Goal: Information Seeking & Learning: Learn about a topic

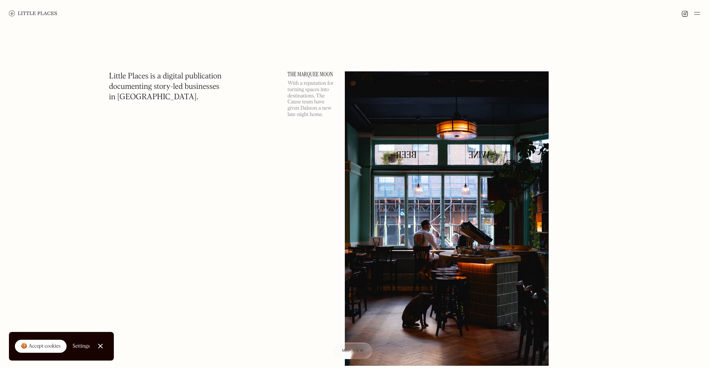
click at [100, 346] on div "Close Cookie Popup" at bounding box center [100, 346] width 0 height 0
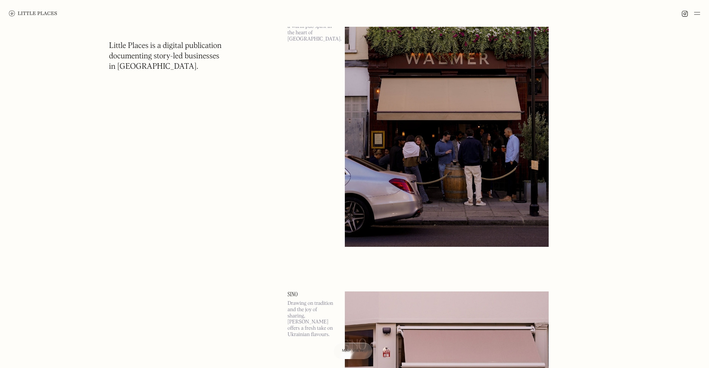
scroll to position [2077, 0]
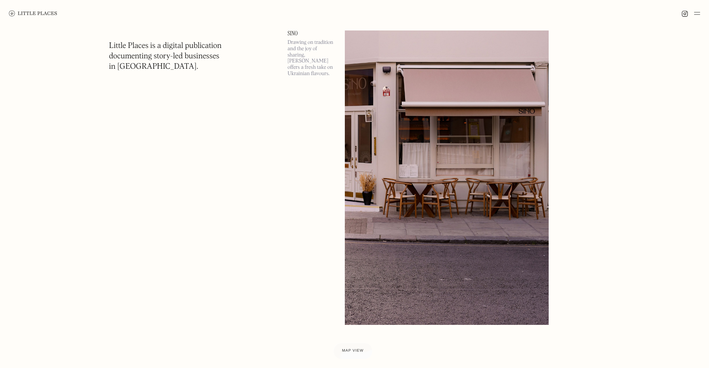
click at [305, 62] on p "Drawing on tradition and the joy of sharing, Sino offers a fresh take on Ukrain…" at bounding box center [312, 58] width 48 height 38
click at [33, 9] on link at bounding box center [33, 13] width 48 height 27
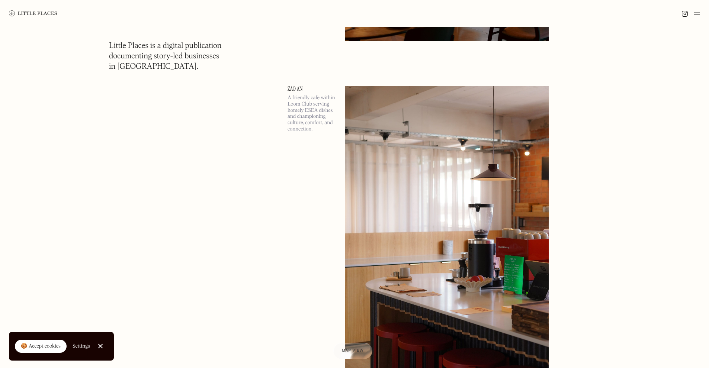
scroll to position [4207, 0]
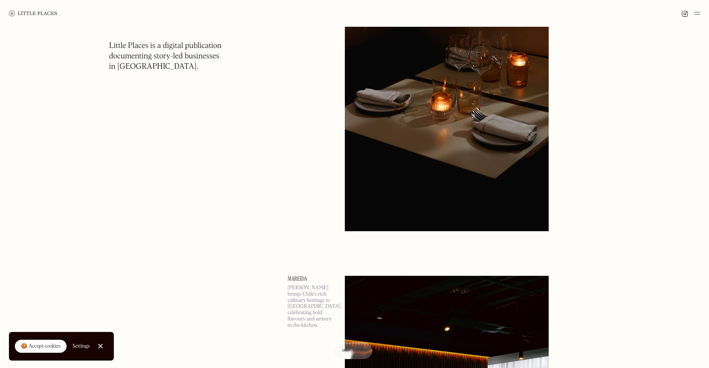
click at [702, 13] on div at bounding box center [354, 13] width 709 height 27
click at [700, 13] on img at bounding box center [697, 13] width 6 height 9
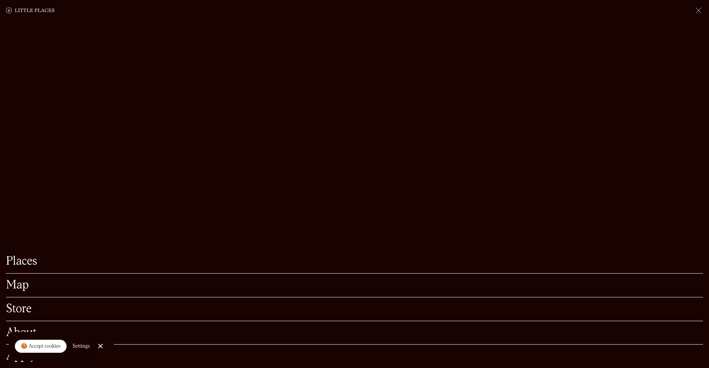
scroll to position [4371, 0]
click at [100, 346] on div at bounding box center [100, 346] width 5 height 5
click at [19, 283] on div "Map" at bounding box center [354, 286] width 697 height 24
click at [19, 280] on link "Map" at bounding box center [354, 286] width 697 height 12
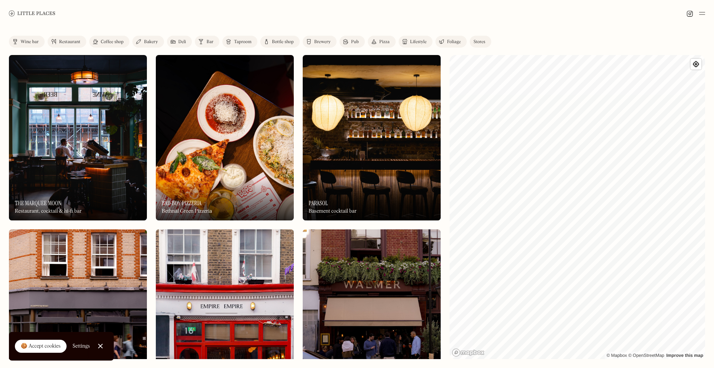
click at [58, 42] on link "Restaurant" at bounding box center [67, 42] width 39 height 12
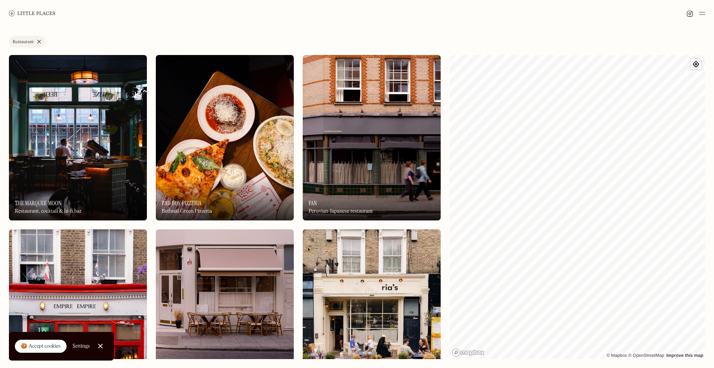
click at [39, 43] on link "Restaurant" at bounding box center [27, 42] width 37 height 12
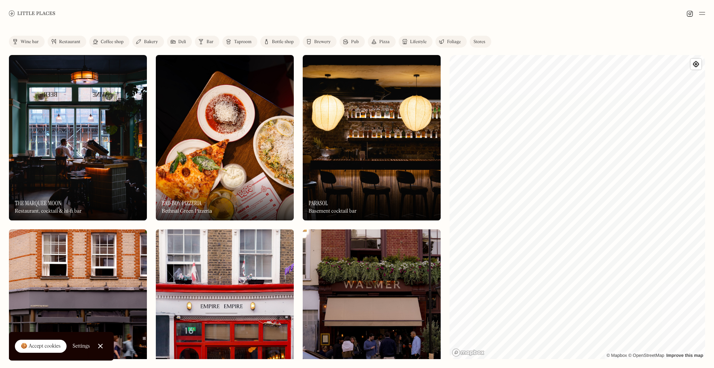
click at [354, 44] on div "Pub" at bounding box center [355, 42] width 8 height 4
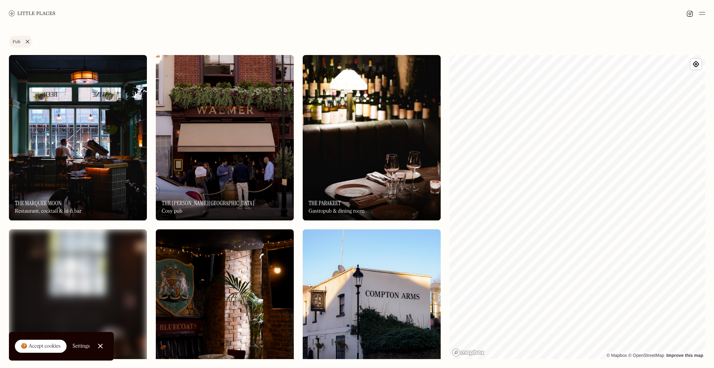
click at [27, 41] on link "Pub" at bounding box center [20, 42] width 23 height 12
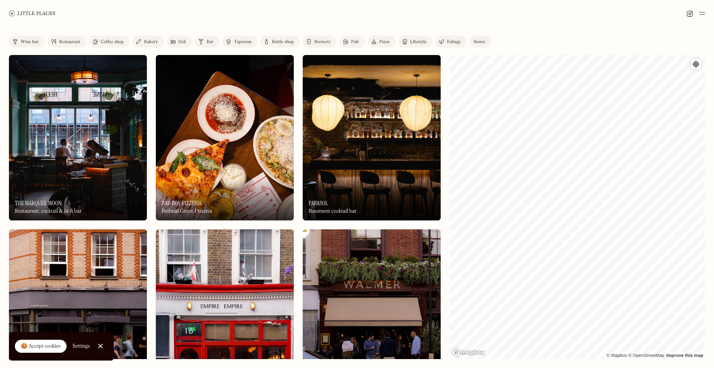
click at [377, 40] on link "Pizza" at bounding box center [382, 42] width 28 height 12
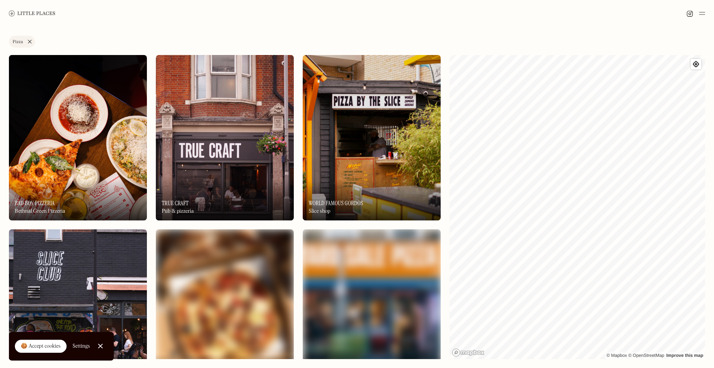
click at [29, 41] on link "Pizza" at bounding box center [22, 42] width 26 height 12
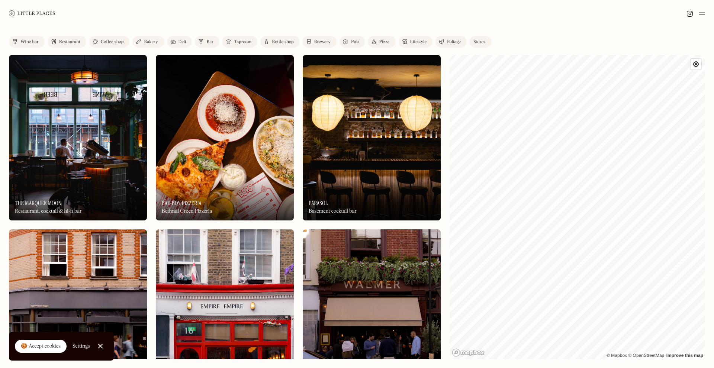
click at [31, 44] on div "Wine bar" at bounding box center [29, 42] width 18 height 4
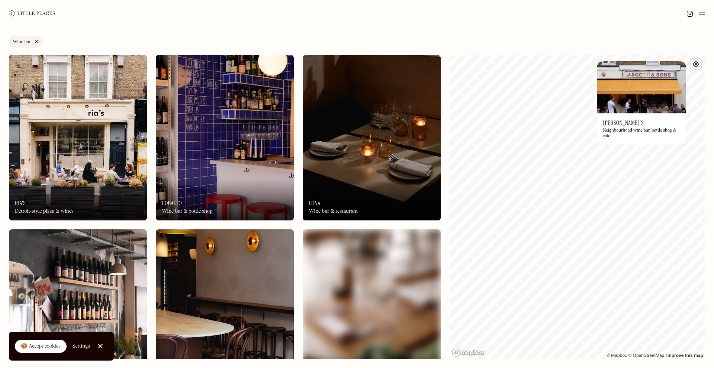
click at [370, 184] on div "On Our Radar Luna Wine bar & restaurant" at bounding box center [372, 200] width 138 height 41
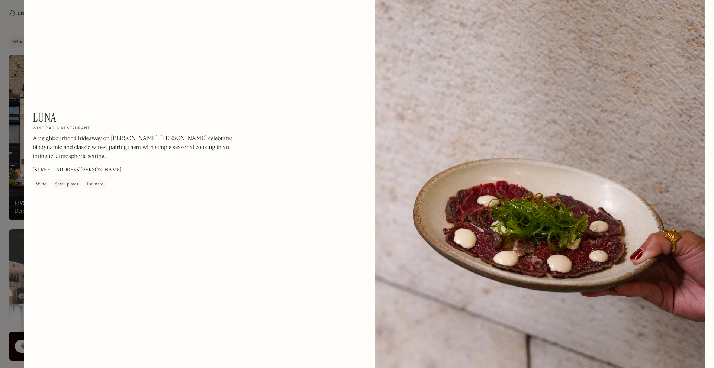
scroll to position [1508, 0]
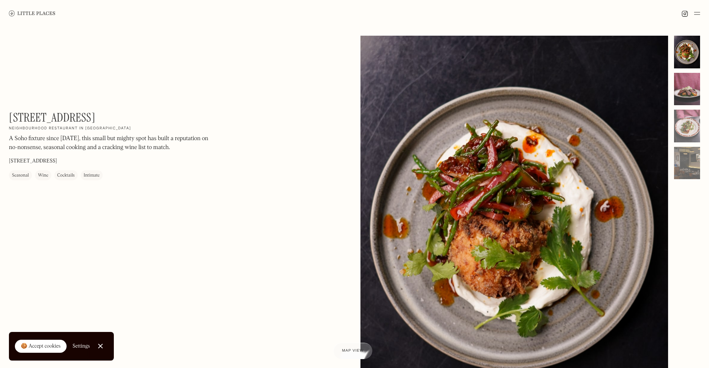
click at [697, 81] on div at bounding box center [687, 89] width 26 height 33
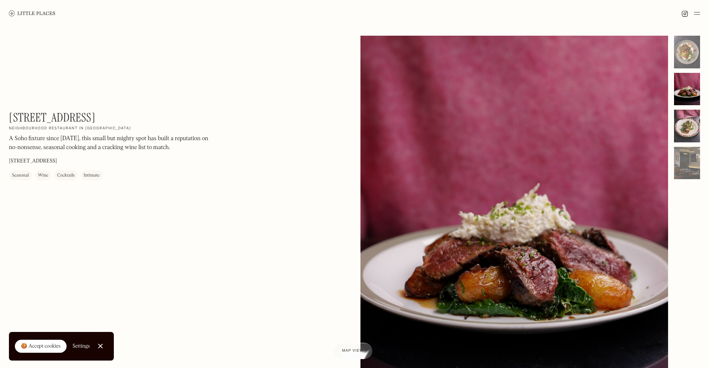
click at [679, 131] on div at bounding box center [687, 126] width 26 height 33
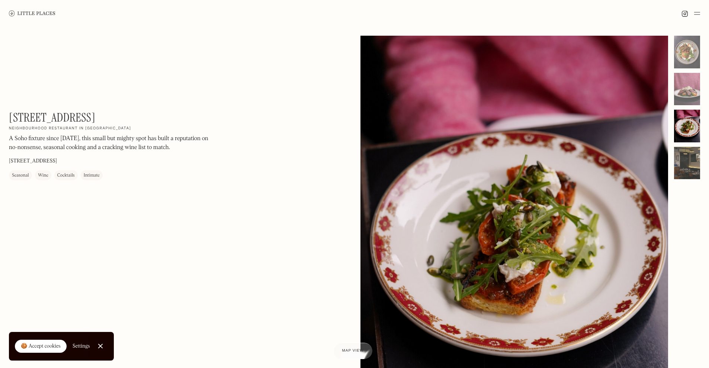
click at [684, 152] on div at bounding box center [687, 163] width 26 height 33
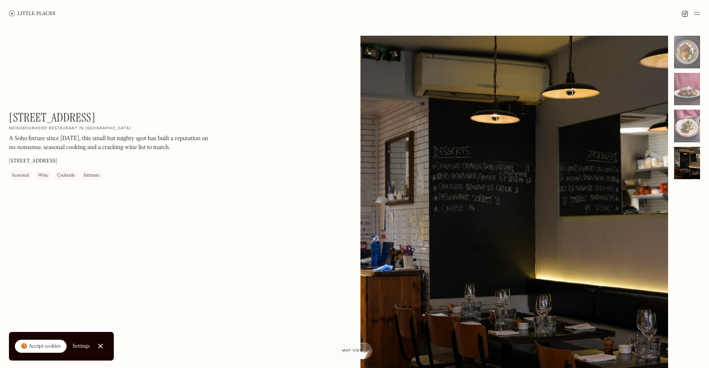
click at [690, 172] on div at bounding box center [687, 163] width 26 height 33
click at [85, 111] on h1 "10 Greek Street" at bounding box center [52, 118] width 86 height 14
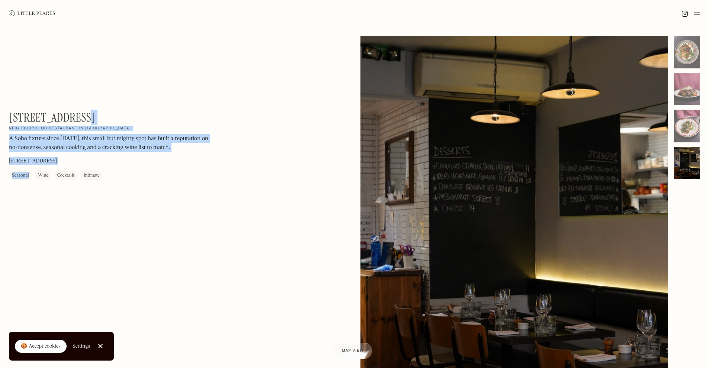
drag, startPoint x: 88, startPoint y: 118, endPoint x: 8, endPoint y: 115, distance: 80.0
click at [8, 115] on div "10 Greek Street On Our Radar Neighbourhood restaurant in Soho A Soho fixture si…" at bounding box center [354, 235] width 709 height 417
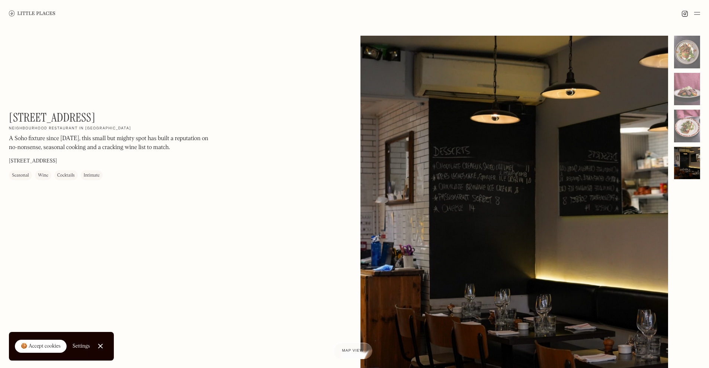
click at [33, 115] on h1 "10 Greek Street" at bounding box center [52, 118] width 86 height 14
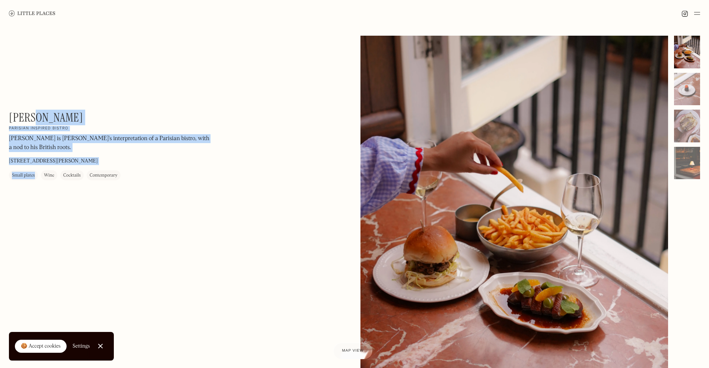
drag, startPoint x: 40, startPoint y: 113, endPoint x: -14, endPoint y: 108, distance: 53.9
click at [0, 108] on html "Places Map Store About Apply 🍪 Accept cookies Settings Close Cookie Popup Close…" at bounding box center [354, 184] width 709 height 368
click at [68, 117] on div "Henri On Our Radar Parisian inspired bistro Henri is Jackson Boxer's interpreta…" at bounding box center [109, 146] width 201 height 70
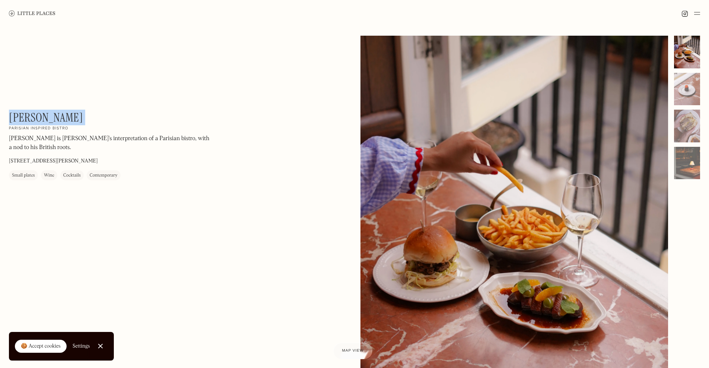
drag, startPoint x: 46, startPoint y: 119, endPoint x: 11, endPoint y: 118, distance: 34.6
click at [11, 118] on div "Henri On Our Radar Parisian inspired bistro Henri is Jackson Boxer's interpreta…" at bounding box center [109, 146] width 201 height 70
copy div "Henri On Our Radar"
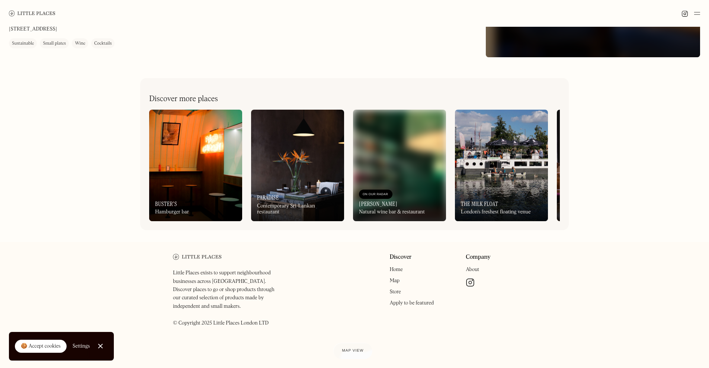
scroll to position [644, 0]
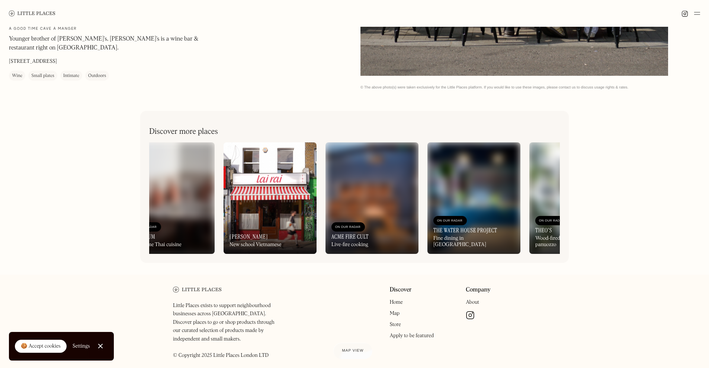
scroll to position [0, 605]
